Goal: Complete application form: Complete application form

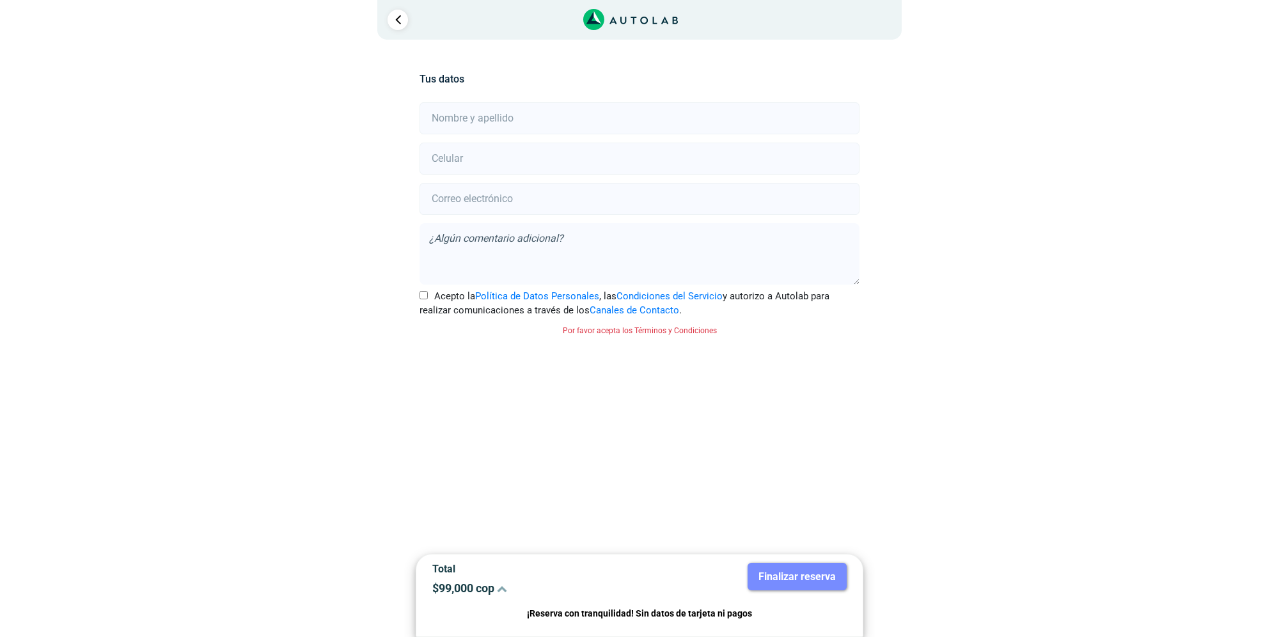
type input "[PERSON_NAME]"
type input "[EMAIL_ADDRESS][DOMAIN_NAME]"
click at [590, 254] on textarea at bounding box center [638, 253] width 439 height 61
drag, startPoint x: 440, startPoint y: 146, endPoint x: 496, endPoint y: 166, distance: 59.6
click at [440, 146] on input "number" at bounding box center [638, 159] width 439 height 32
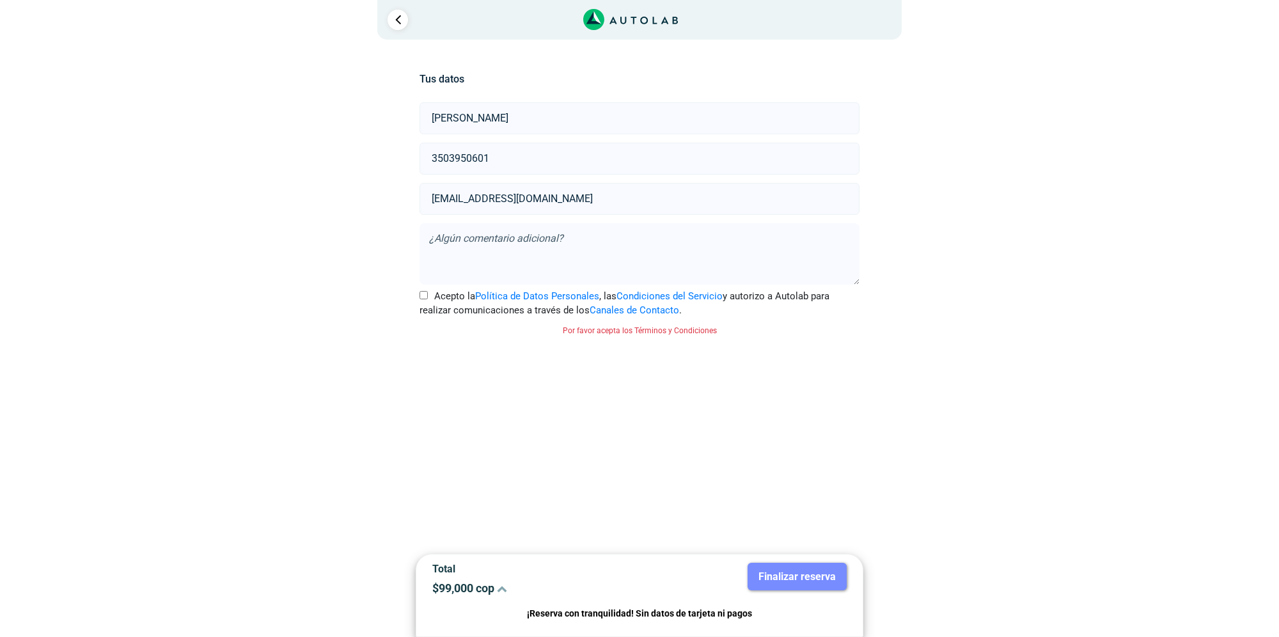
type input "3503950601"
click at [524, 245] on textarea at bounding box center [638, 253] width 439 height 61
type textarea "COTIZACION PARA REPARACION DE AUTO PARA POLIZA DE RESPONSABILIDAD CIVIL"
click at [422, 294] on input "Acepto la Política de Datos Personales , las Condiciones del Servicio y autoriz…" at bounding box center [423, 295] width 8 height 8
checkbox input "true"
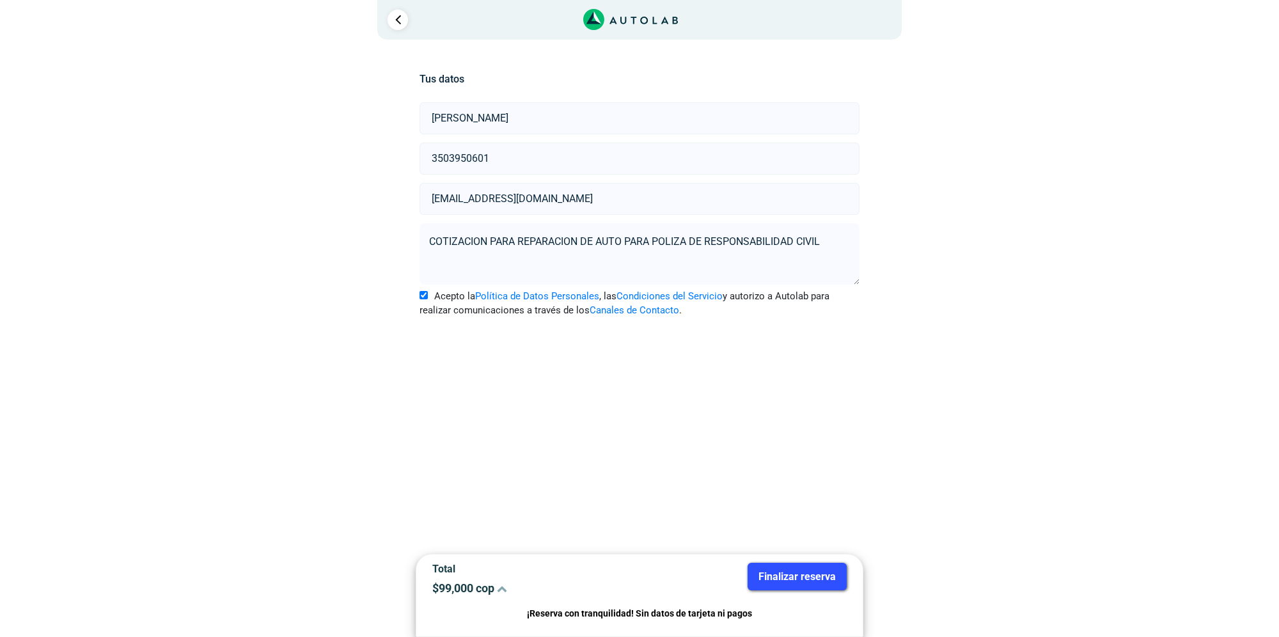
click at [521, 243] on textarea "COTIZACION PARA REPARACION DE AUTO PARA POLIZA DE RESPONSABILIDAD CIVIL" at bounding box center [638, 253] width 439 height 61
type textarea "COTIZACION PARA POLIZA DE RESPONSABILIDAD CIVIL, PARA LA REPARACION DE MI VEHIC…"
click at [688, 410] on html "× ¡Reserva tranquilo! Sin datos de tarjeta ni pagos Aquí puedes ver tus servici…" at bounding box center [639, 205] width 1279 height 410
click at [783, 575] on button "Finalizar reserva" at bounding box center [796, 576] width 99 height 27
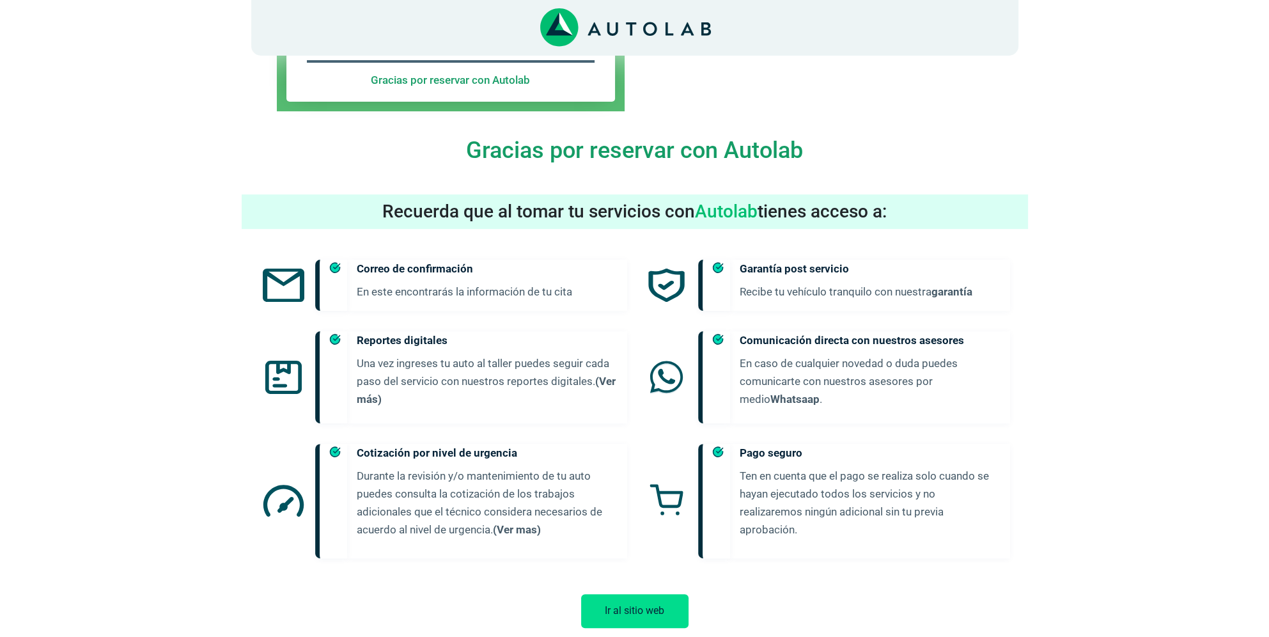
scroll to position [377, 0]
